Goal: Information Seeking & Learning: Find specific fact

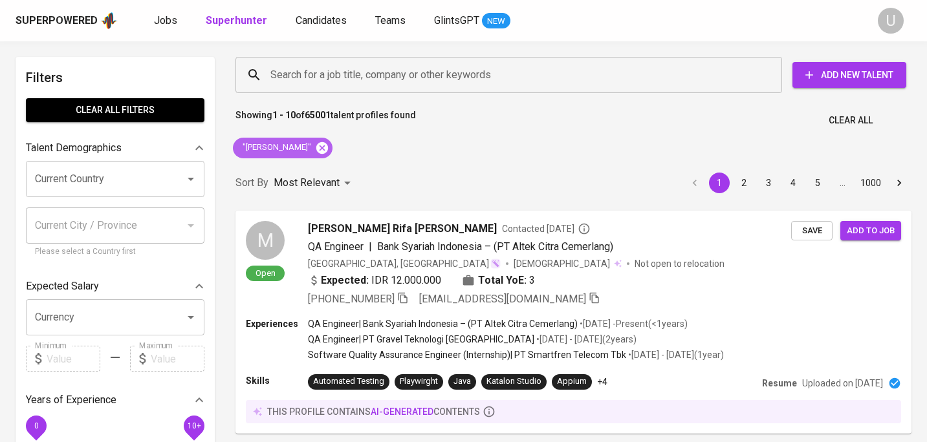
click at [316, 146] on icon at bounding box center [322, 148] width 12 height 12
click at [313, 85] on input "Search for a job title, company or other keywords" at bounding box center [512, 75] width 490 height 25
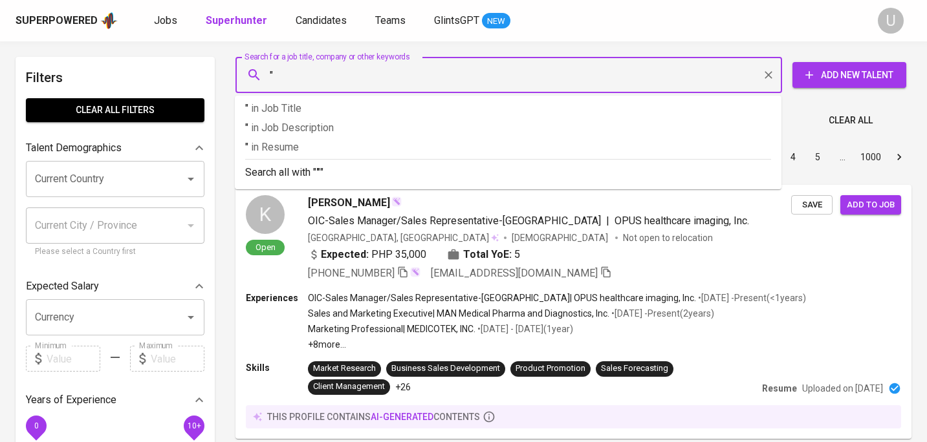
paste input "Agus R."
type input ""Agus R""
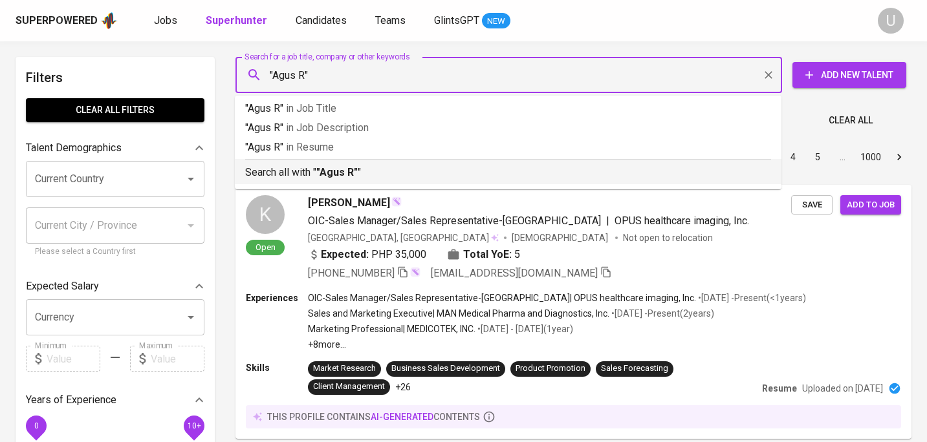
click at [334, 169] on b ""Agus R"" at bounding box center [336, 172] width 41 height 12
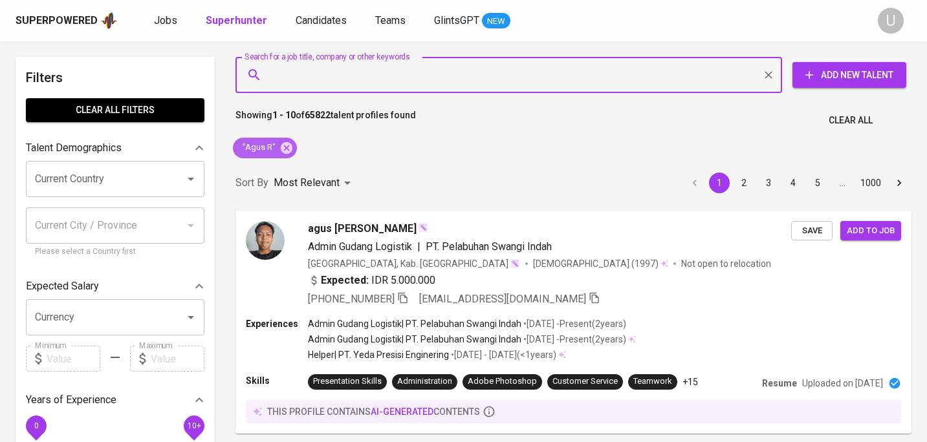
click at [292, 152] on div ""Agus R"" at bounding box center [265, 148] width 64 height 21
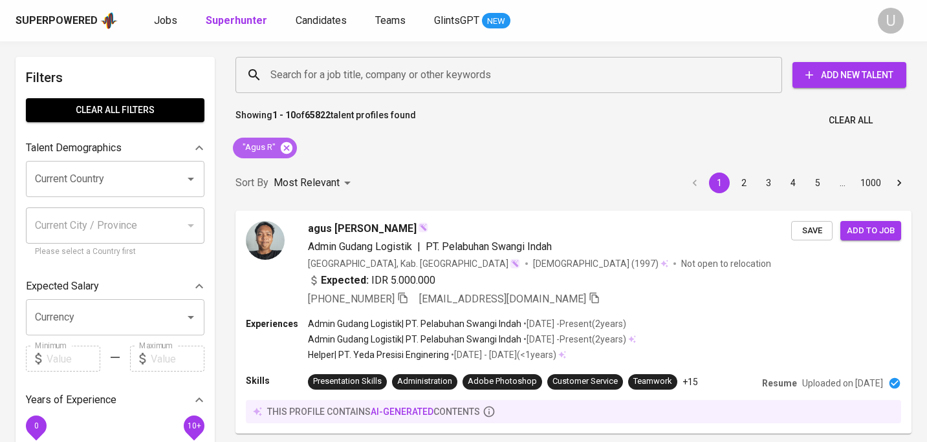
click at [285, 149] on icon at bounding box center [287, 148] width 12 height 12
click at [294, 80] on input "Search for a job title, company or other keywords" at bounding box center [512, 75] width 490 height 25
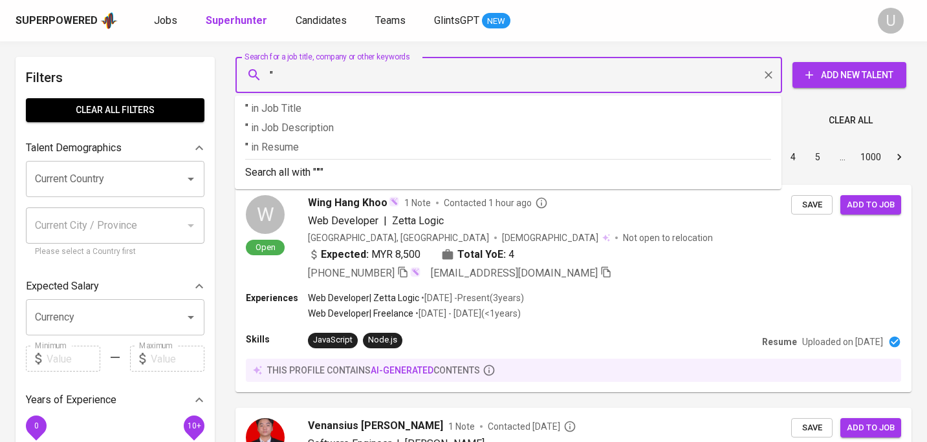
paste input "PT Infratech Indonesia"
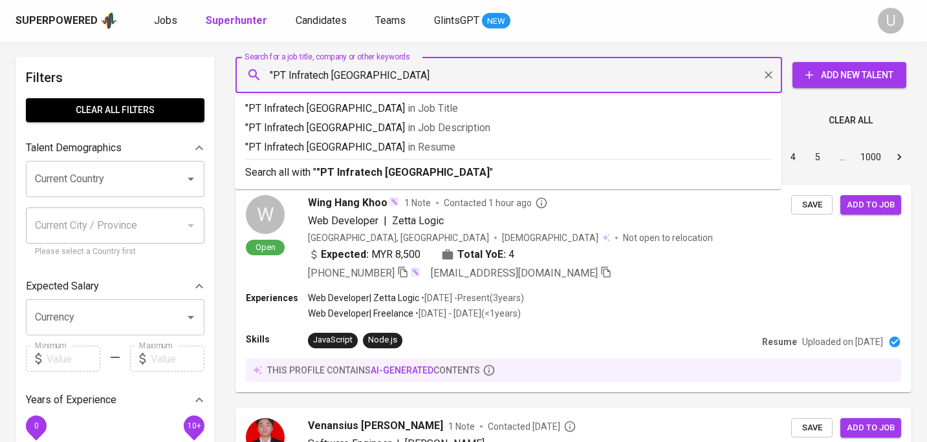
drag, startPoint x: 274, startPoint y: 76, endPoint x: 415, endPoint y: 78, distance: 140.4
click at [415, 78] on input ""PT Infratech Indonesia" at bounding box center [512, 75] width 490 height 25
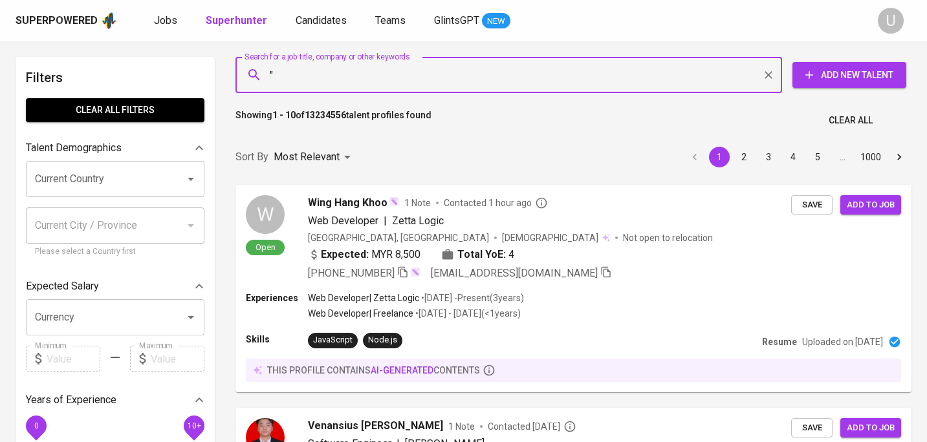
paste input "linda mora"
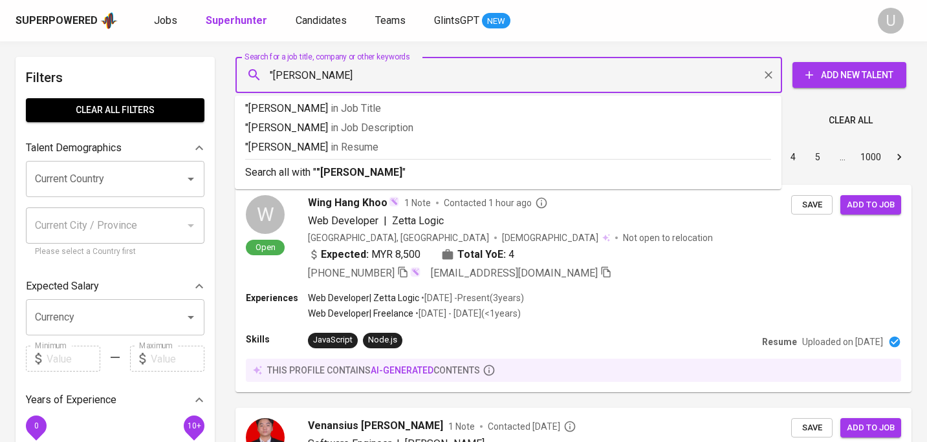
type input ""linda mora""
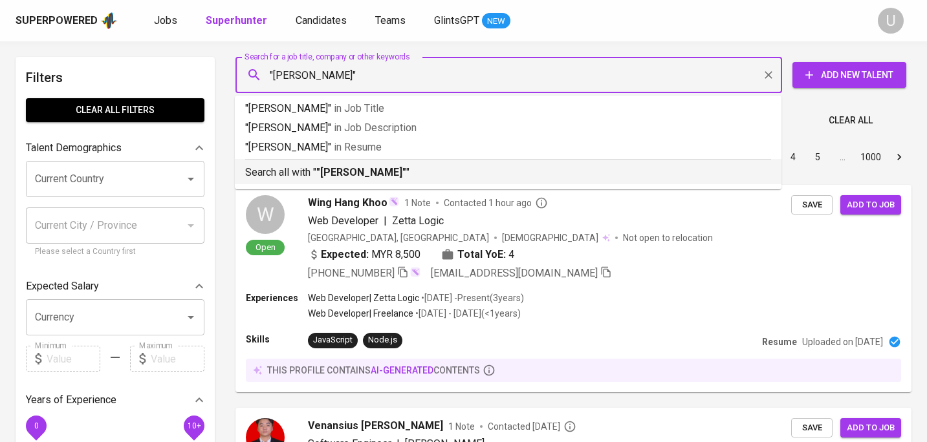
click at [462, 176] on p "Search all with " "linda mora" "" at bounding box center [508, 173] width 526 height 16
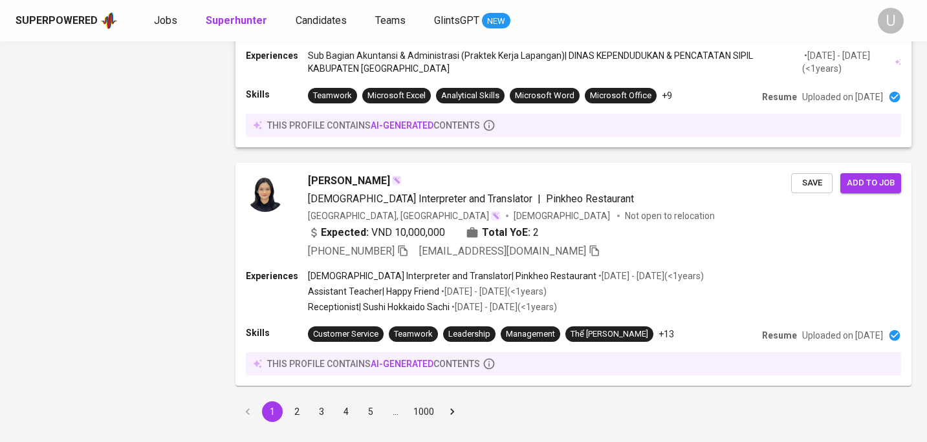
scroll to position [2006, 0]
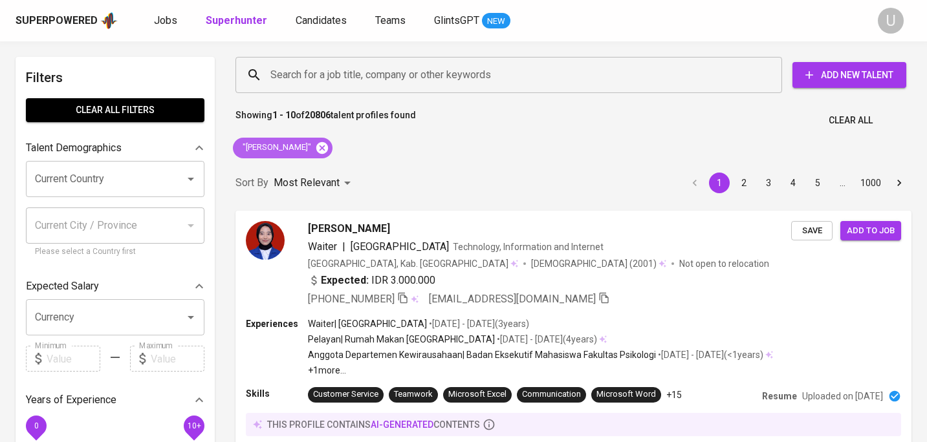
click at [315, 147] on icon at bounding box center [322, 148] width 14 height 14
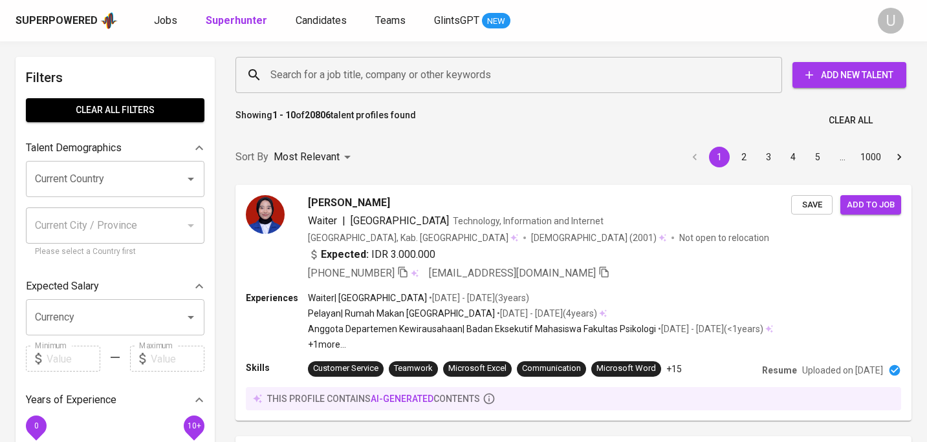
click at [297, 78] on input "Search for a job title, company or other keywords" at bounding box center [512, 75] width 490 height 25
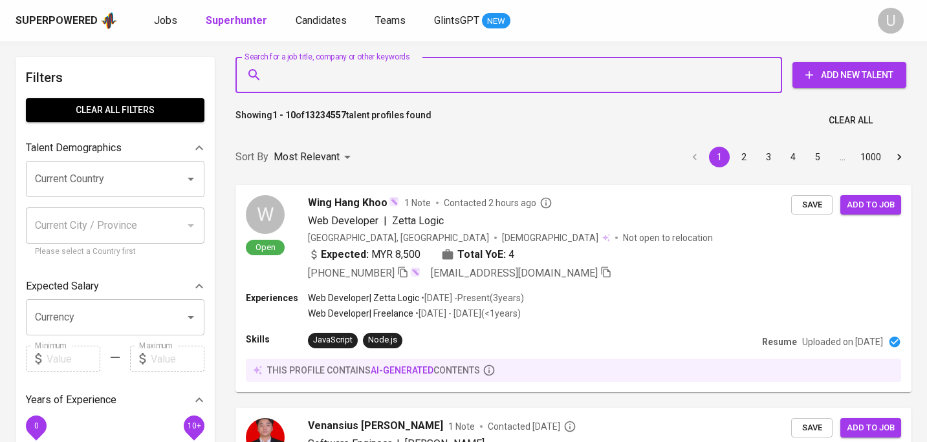
click at [303, 78] on input "Search for a job title, company or other keywords" at bounding box center [512, 75] width 490 height 25
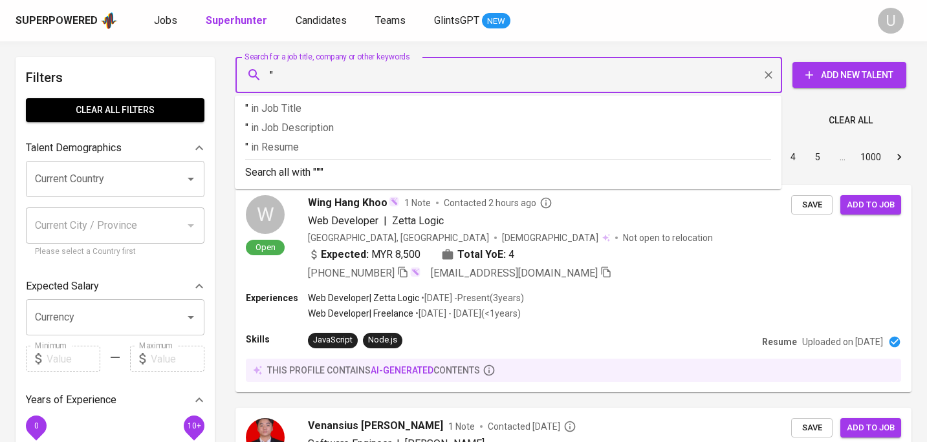
paste input "Ferli Batoran"
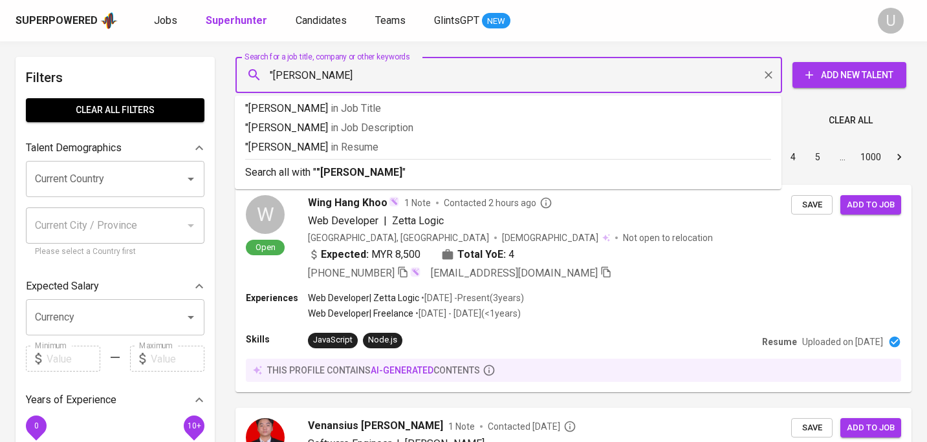
type input ""Ferli Batoran""
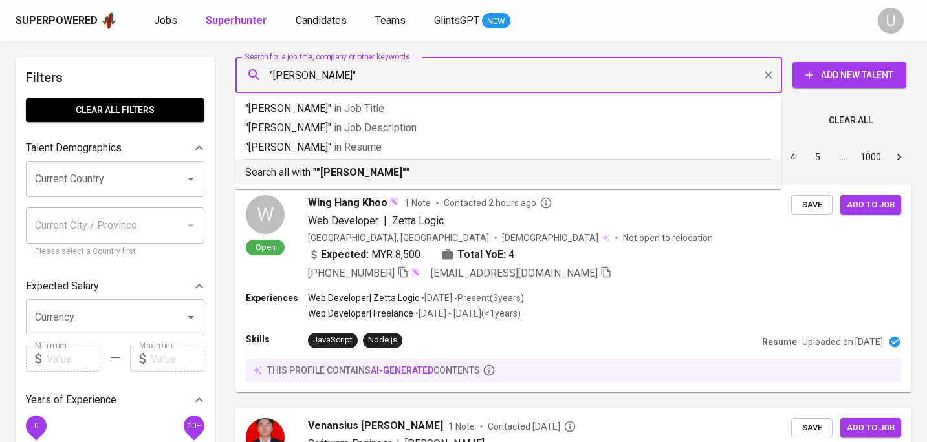
click at [303, 175] on p "Search all with " "Ferli Batoran" "" at bounding box center [508, 173] width 526 height 16
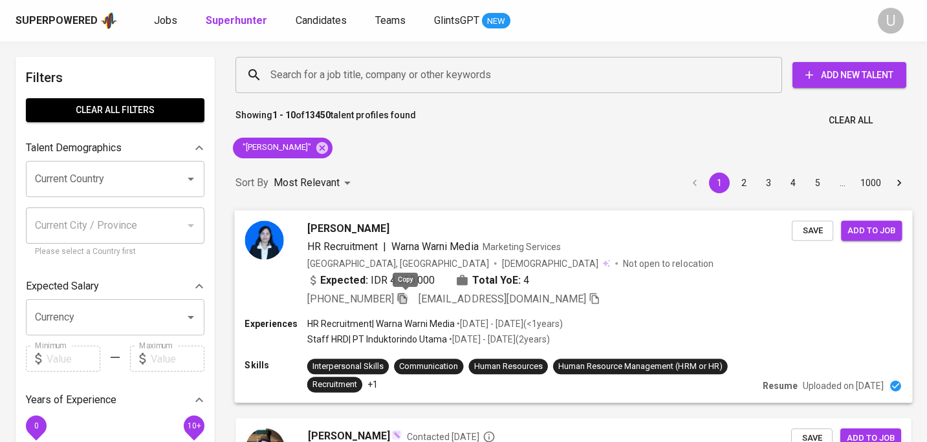
click at [403, 301] on icon "button" at bounding box center [402, 298] width 9 height 11
click at [316, 144] on icon at bounding box center [322, 148] width 12 height 12
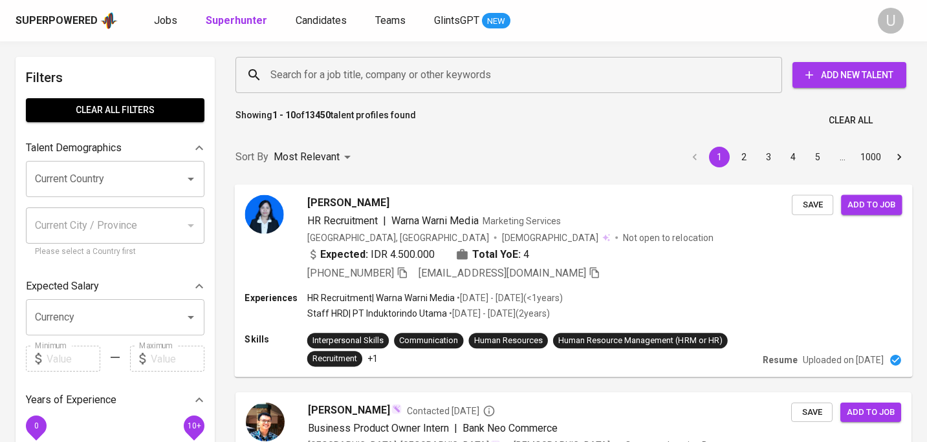
click at [323, 71] on input "Search for a job title, company or other keywords" at bounding box center [512, 75] width 490 height 25
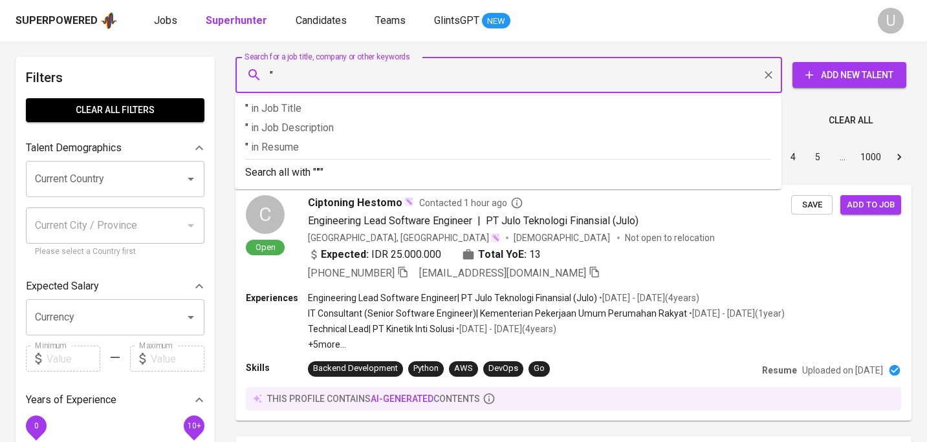
paste input "Tara Kinanthi Hadi Suryatmojo"
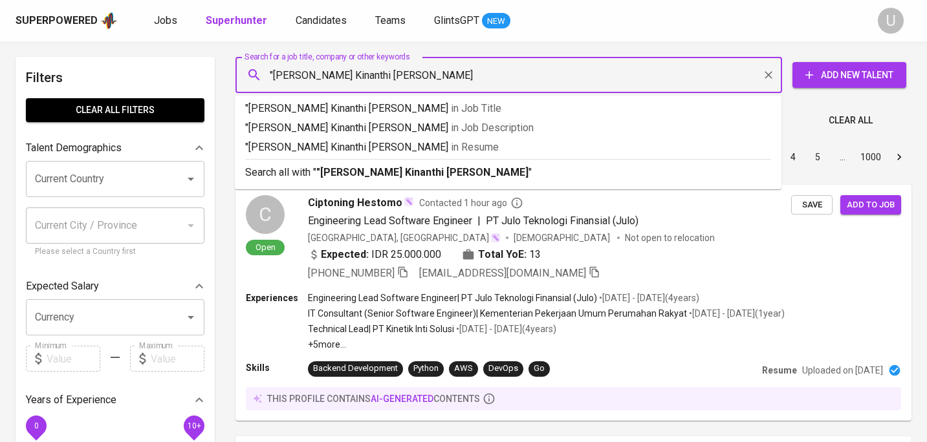
type input ""Tara Kinanthi Hadi Suryatmojo""
click at [314, 170] on p "Search all with " "Tara Kinanthi Hadi Suryatmojo" "" at bounding box center [508, 173] width 526 height 16
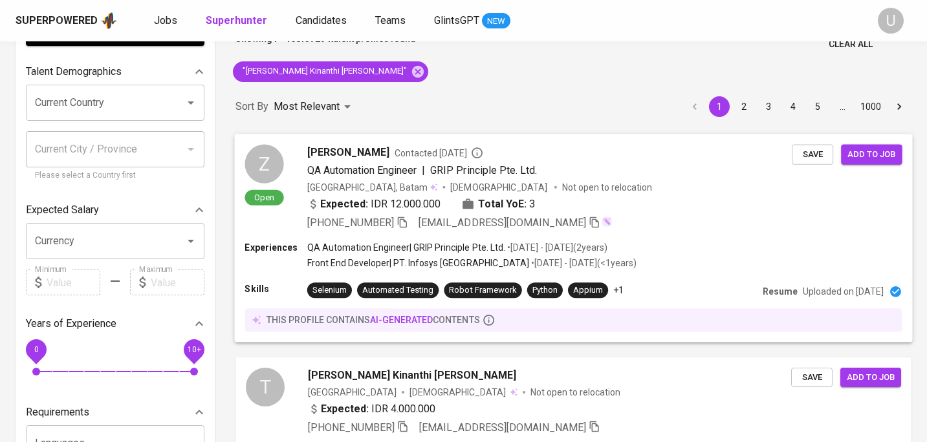
scroll to position [130, 0]
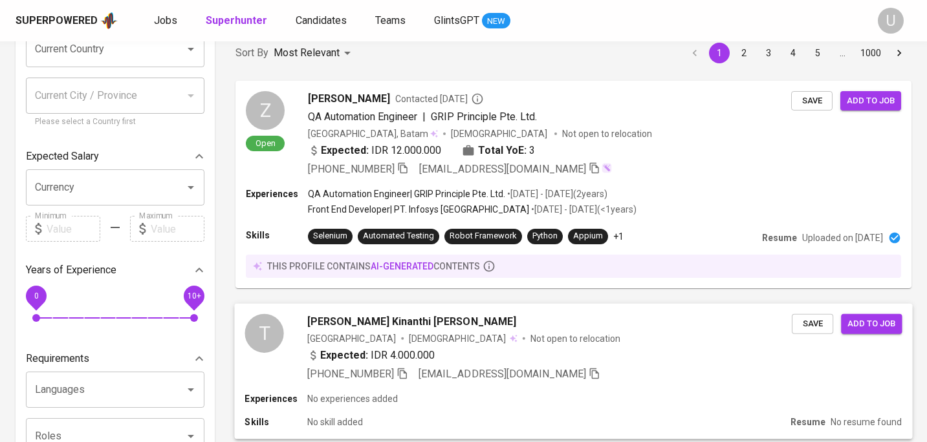
click at [497, 355] on div "Expected: IDR 4.000.000" at bounding box center [549, 356] width 485 height 19
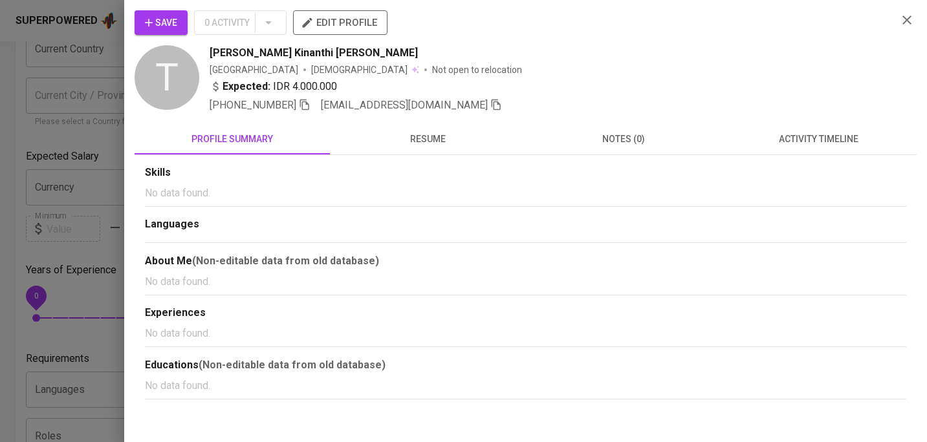
click at [436, 142] on span "resume" at bounding box center [428, 139] width 180 height 16
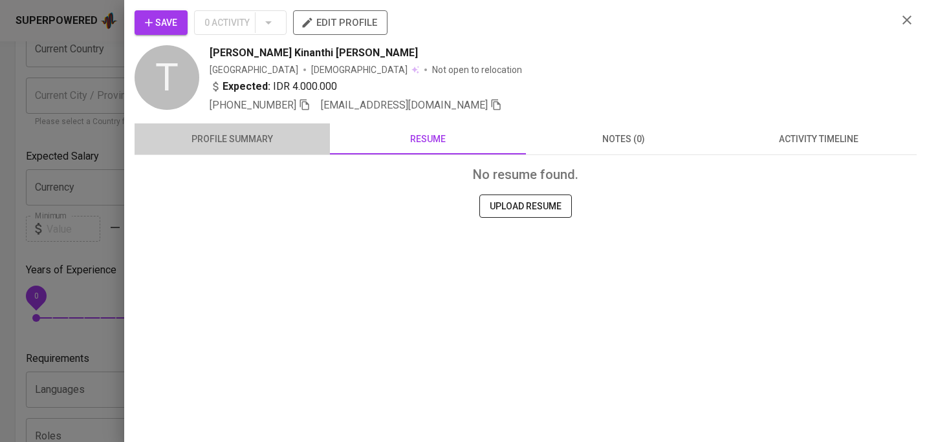
click at [255, 137] on span "profile summary" at bounding box center [232, 139] width 180 height 16
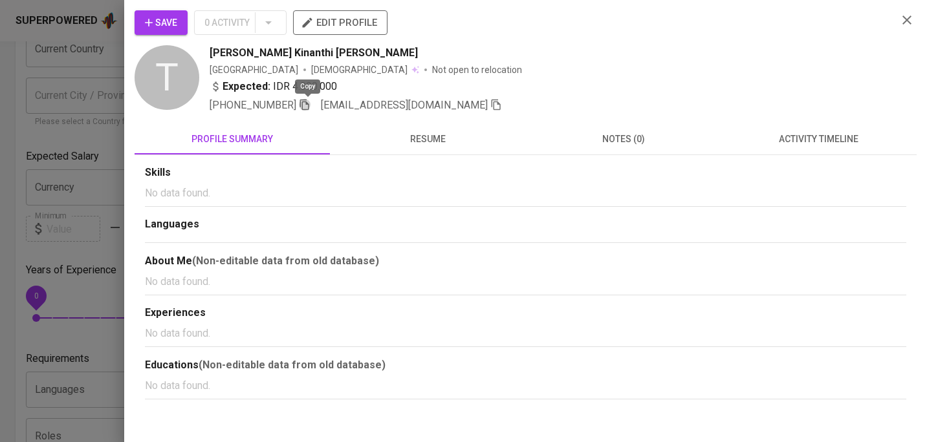
click at [309, 105] on icon "button" at bounding box center [305, 105] width 12 height 12
drag, startPoint x: 912, startPoint y: 18, endPoint x: 761, endPoint y: 0, distance: 151.8
click at [911, 18] on icon "button" at bounding box center [907, 20] width 16 height 16
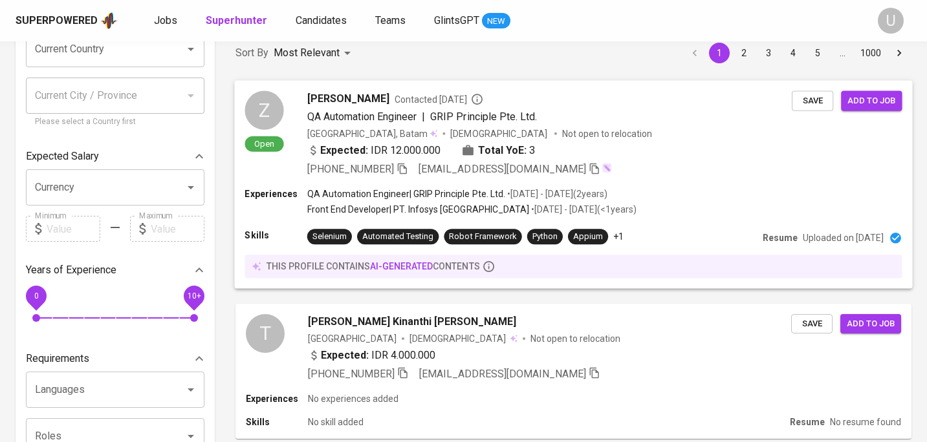
scroll to position [0, 0]
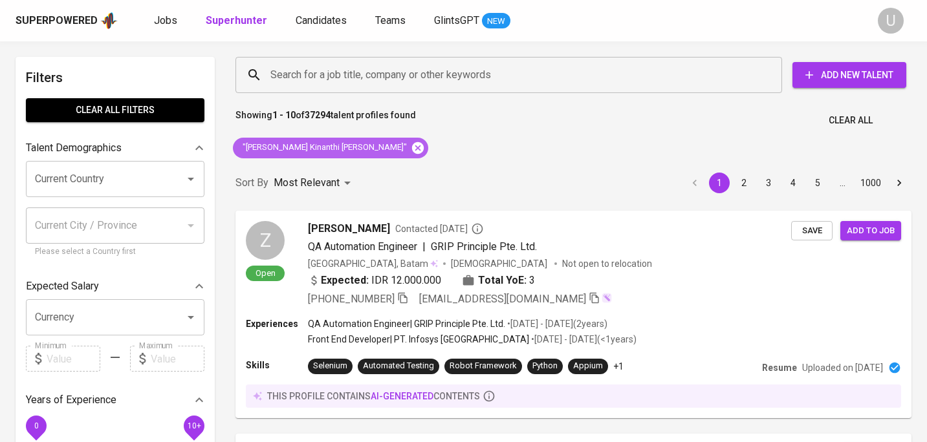
click at [411, 147] on icon at bounding box center [418, 148] width 14 height 14
click at [357, 85] on input "Search for a job title, company or other keywords" at bounding box center [512, 75] width 490 height 25
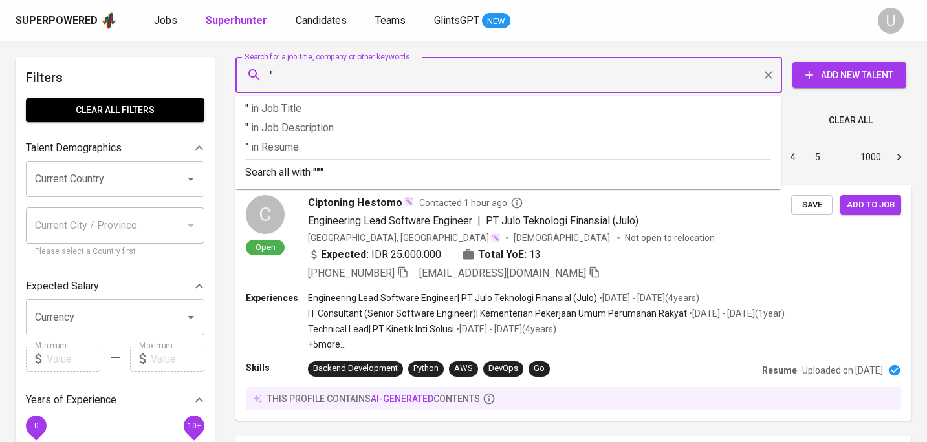
paste input "Egha Tania Septiani"
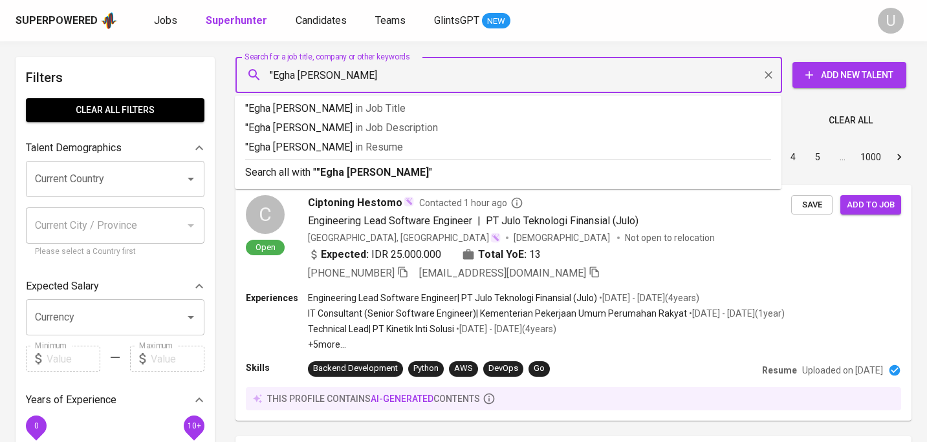
type input ""Egha [PERSON_NAME] Septiani""
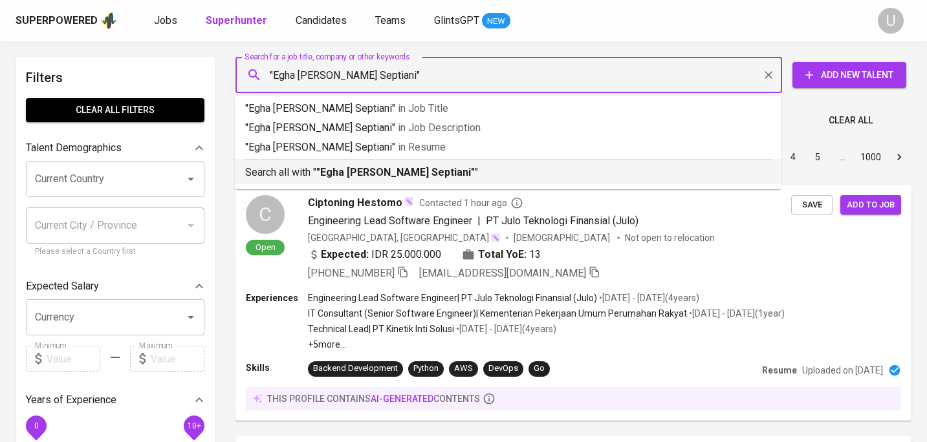
click at [394, 182] on li "Search all with " "Egha Tania Septiani" "" at bounding box center [508, 171] width 547 height 25
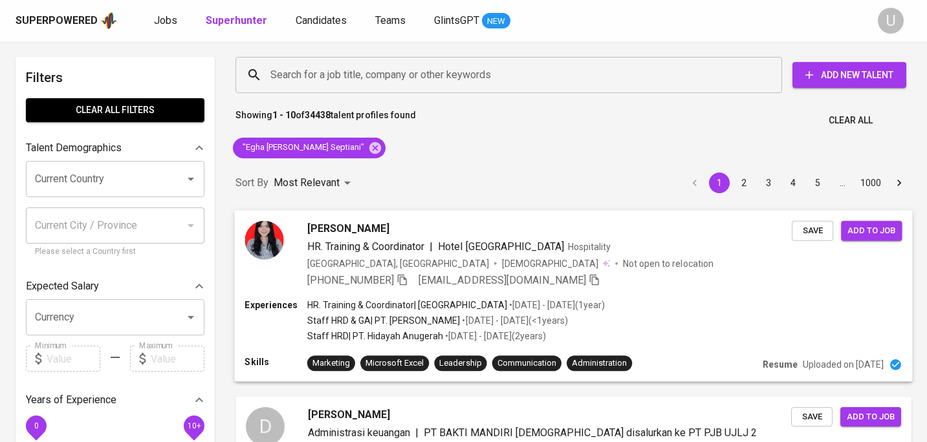
click at [401, 231] on div "[PERSON_NAME]" at bounding box center [549, 229] width 485 height 16
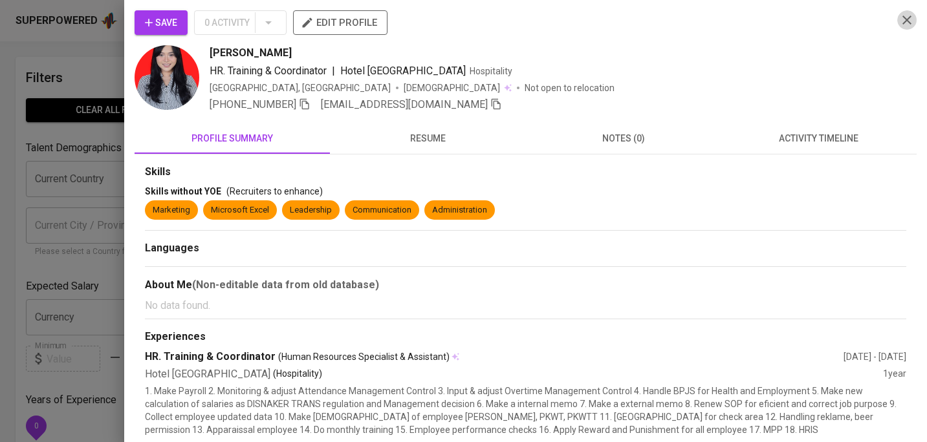
click at [910, 18] on icon "button" at bounding box center [907, 20] width 16 height 16
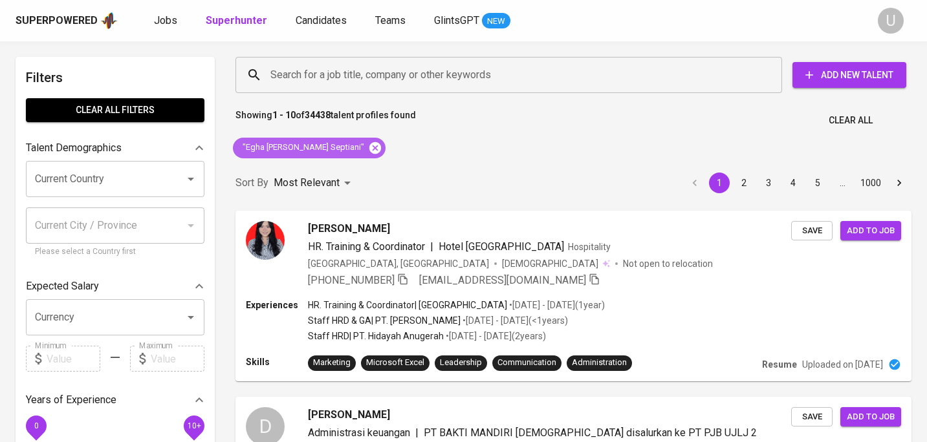
click at [369, 153] on icon at bounding box center [375, 148] width 12 height 12
click at [333, 87] on div "Search for a job title, company or other keywords" at bounding box center [508, 75] width 547 height 36
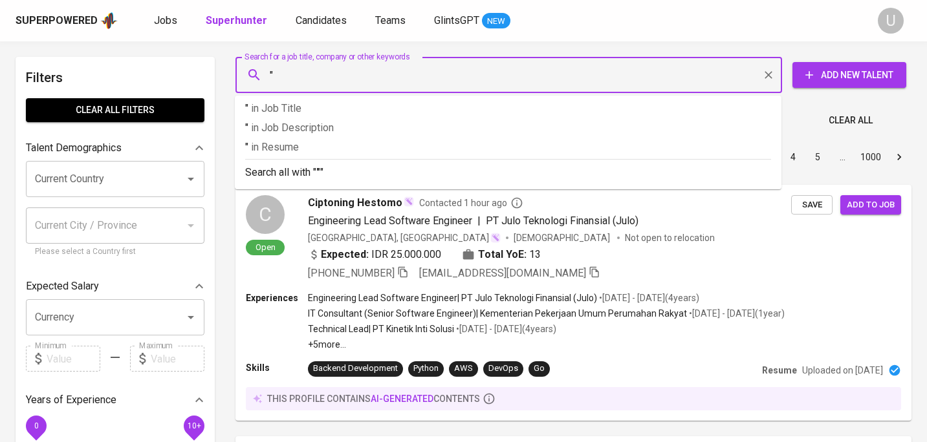
paste input "[PERSON_NAME]"
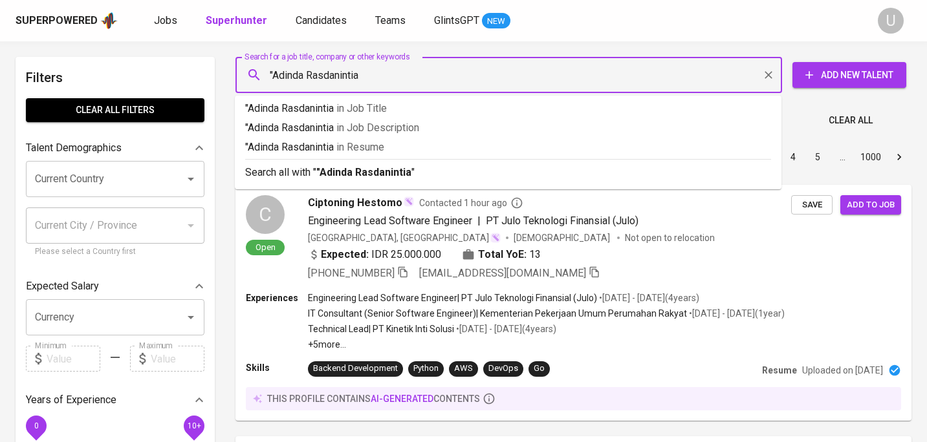
type input ""Adinda Rasdanintia""
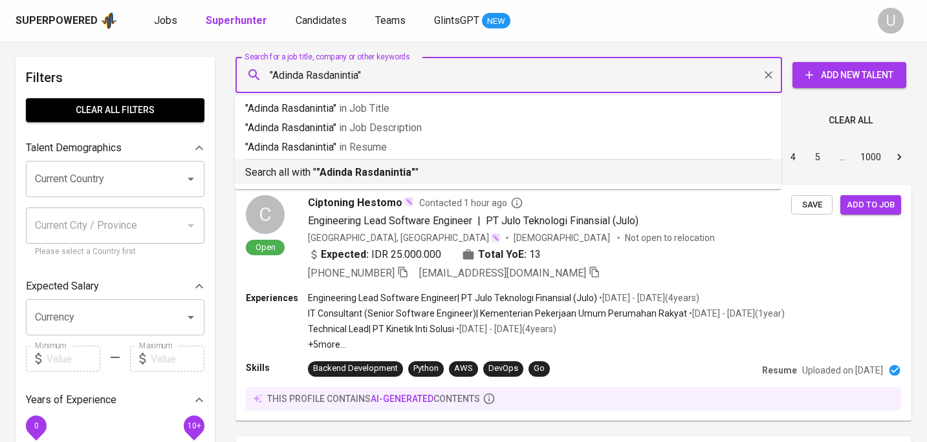
click at [316, 169] on p "Search all with " "[PERSON_NAME]" "" at bounding box center [508, 173] width 526 height 16
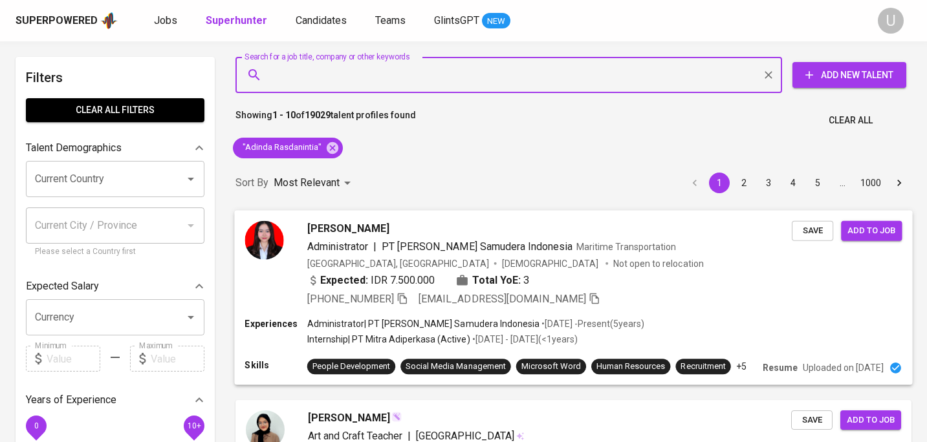
click at [380, 228] on span "[PERSON_NAME]" at bounding box center [348, 229] width 82 height 16
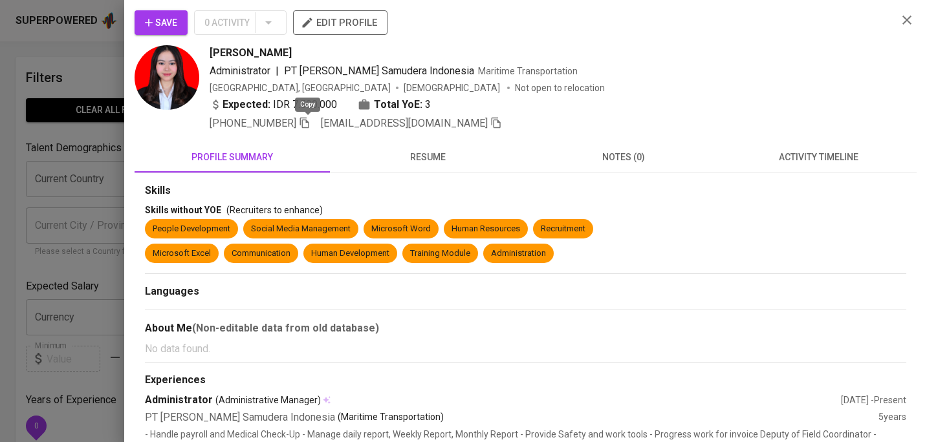
click at [307, 123] on icon "button" at bounding box center [305, 123] width 12 height 12
